Goal: Download file/media

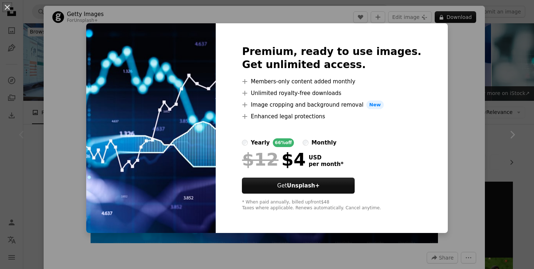
click at [448, 76] on div "An X shape Premium, ready to use images. Get unlimited access. A plus sign Memb…" at bounding box center [267, 134] width 534 height 269
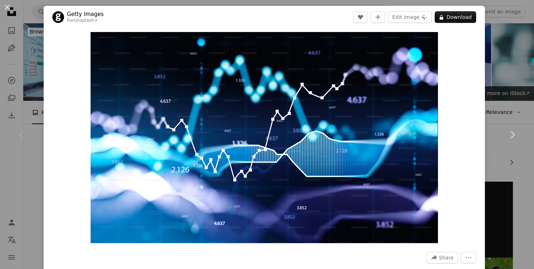
click at [525, 43] on div "An X shape Chevron left Chevron right Getty Images For Unsplash+ A heart A plus…" at bounding box center [267, 134] width 534 height 269
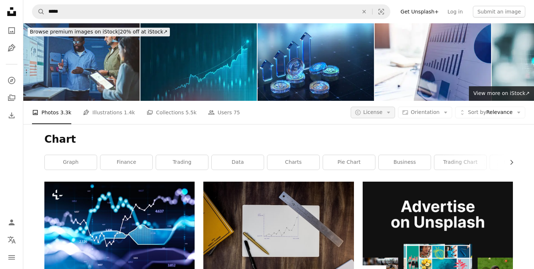
click at [392, 113] on icon "Arrow down" at bounding box center [388, 112] width 7 height 7
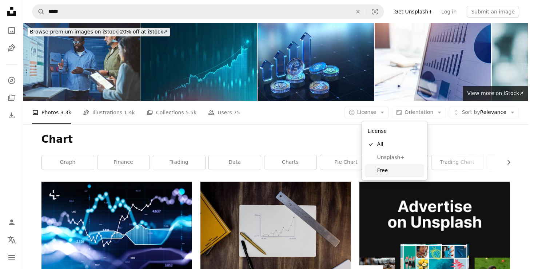
click at [376, 173] on link "Free" at bounding box center [394, 170] width 60 height 13
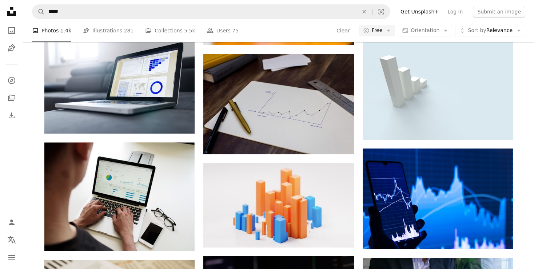
scroll to position [477, 0]
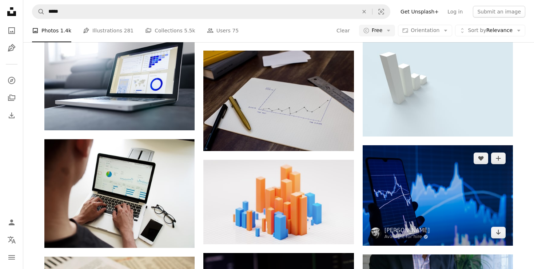
click at [430, 199] on img at bounding box center [438, 195] width 150 height 100
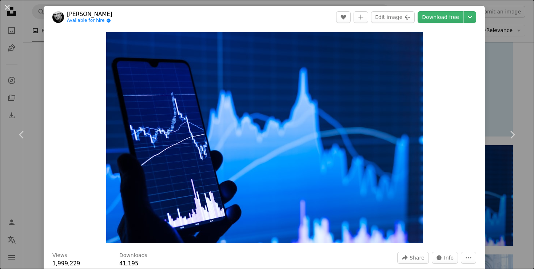
click at [509, 59] on div "An X shape Chevron left Chevron right [PERSON_NAME] Available for hire A checkm…" at bounding box center [267, 134] width 534 height 269
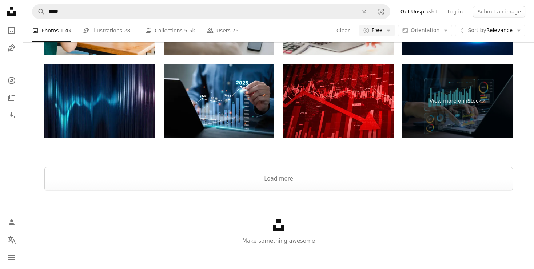
scroll to position [1234, 0]
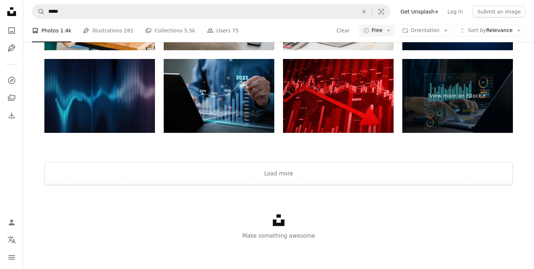
click at [220, 100] on img at bounding box center [219, 96] width 111 height 74
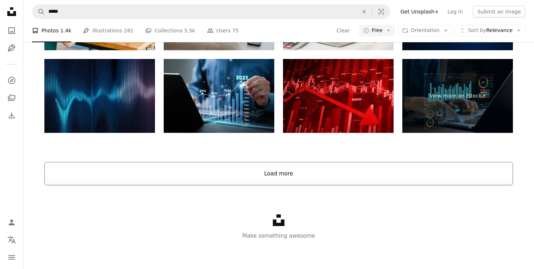
click at [293, 171] on button "Load more" at bounding box center [278, 173] width 468 height 23
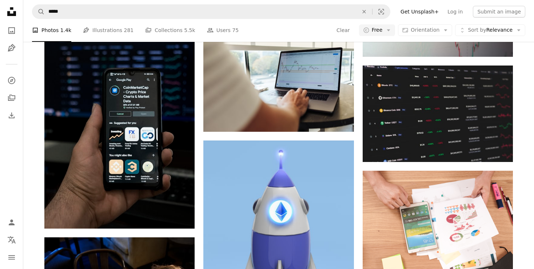
scroll to position [2865, 0]
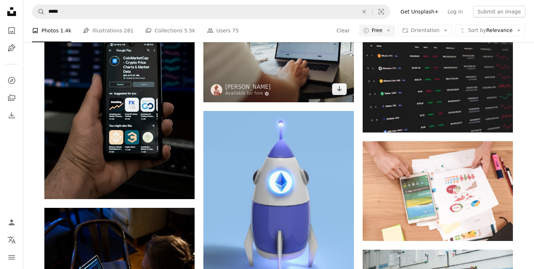
click at [279, 65] on img at bounding box center [278, 52] width 150 height 100
